Goal: Check status: Check status

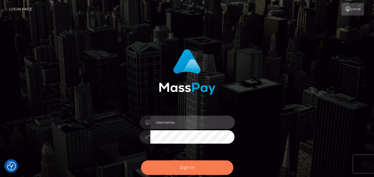
type input "india.of"
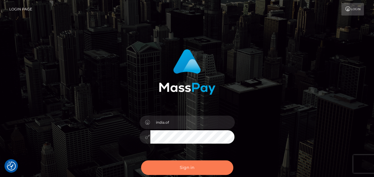
click at [188, 165] on button "Sign in" at bounding box center [187, 167] width 92 height 15
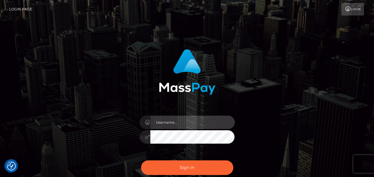
type input "india.of"
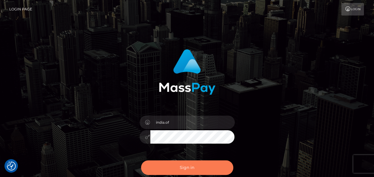
click at [188, 165] on button "Sign in" at bounding box center [187, 167] width 92 height 15
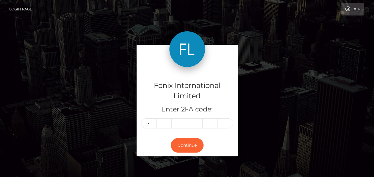
type input "2"
type input "6"
type input "5"
type input "7"
type input "3"
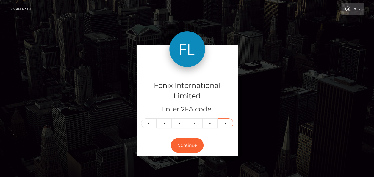
type input "6"
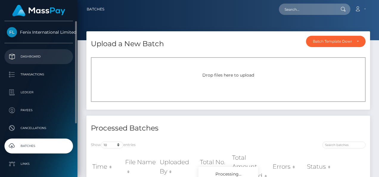
click at [45, 54] on p "Dashboard" at bounding box center [39, 56] width 64 height 9
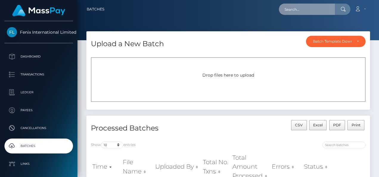
click at [305, 11] on input "text" at bounding box center [307, 9] width 56 height 11
paste input "77005849"
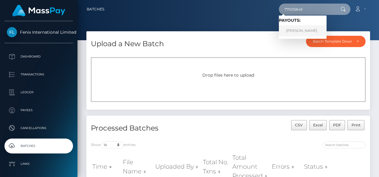
type input "77005849"
click at [302, 31] on link "Erica Marie Griffin" at bounding box center [303, 30] width 48 height 11
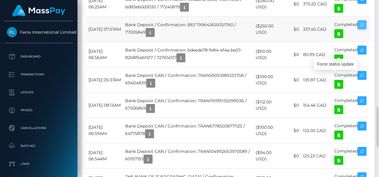
scroll to position [71, 88]
click at [342, 38] on icon at bounding box center [338, 33] width 7 height 7
drag, startPoint x: 364, startPoint y: 10, endPoint x: 368, endPoint y: 13, distance: 4.4
